Goal: Find specific page/section: Find specific page/section

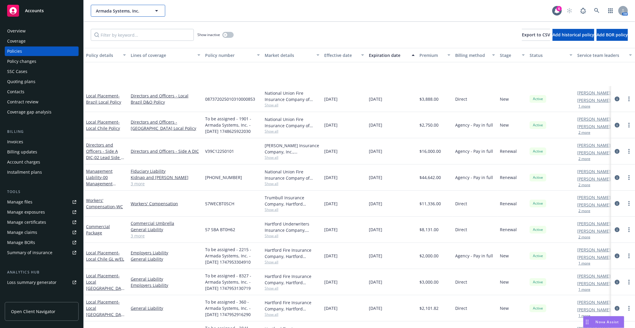
scroll to position [66, 0]
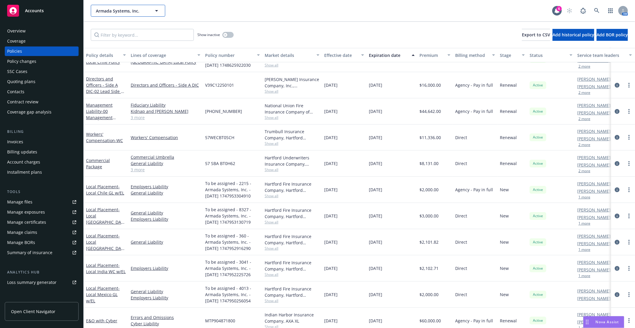
click at [127, 10] on span "Armada Systems, Inc." at bounding box center [122, 11] width 52 height 6
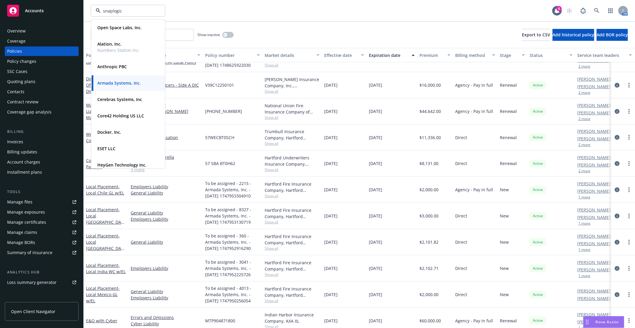
type input "snaplogic"
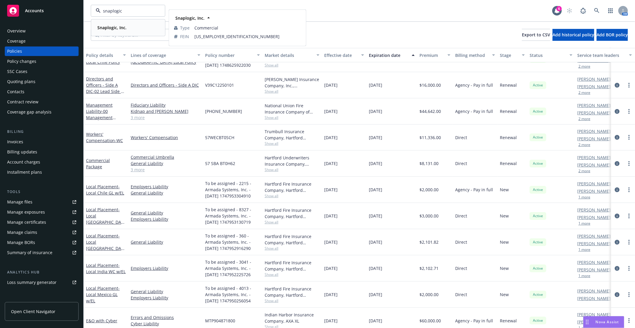
click at [106, 22] on div "Snaplogic, Inc. Type Commercial FEIN [US_EMPLOYER_IDENTIFICATION_NUMBER]" at bounding box center [127, 28] width 73 height 16
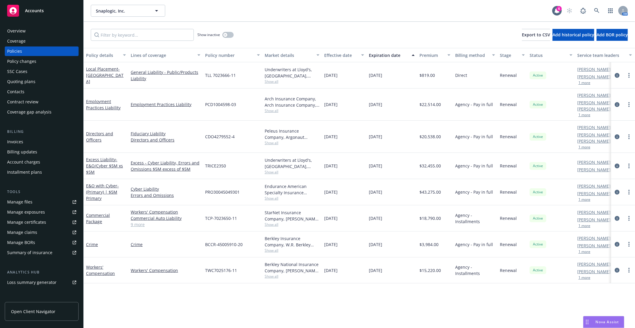
click at [234, 289] on div "Policy details Lines of coverage Policy number Market details Effective date Ex…" at bounding box center [359, 188] width 551 height 280
click at [18, 201] on div "Manage files" at bounding box center [19, 202] width 25 height 10
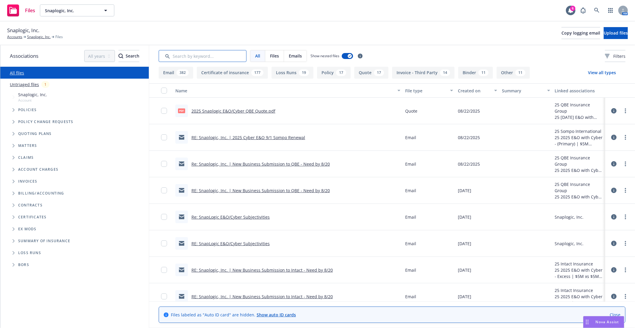
click at [196, 59] on input "Search by keyword..." at bounding box center [203, 56] width 88 height 12
click at [37, 37] on link "Snaplogic, Inc." at bounding box center [39, 36] width 24 height 5
